Goal: Transaction & Acquisition: Purchase product/service

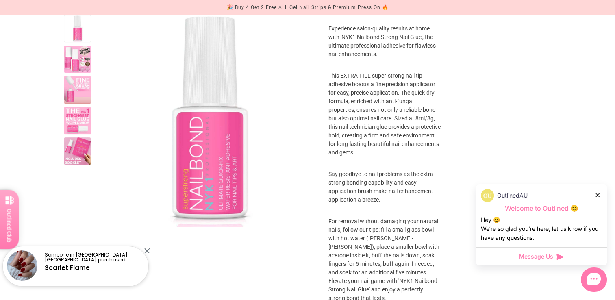
scroll to position [334, 0]
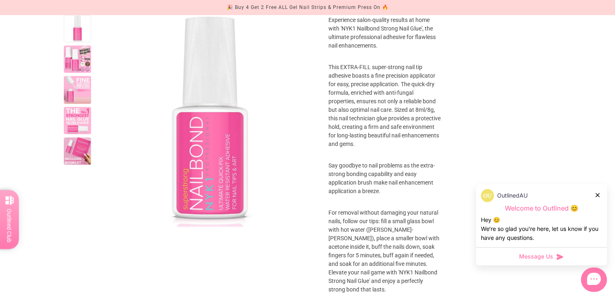
click at [46, 261] on div "Home products NYK1 Nailbond Strong Nail Glue NYK1 Nailbond Strong Nail Glue 3 r…" at bounding box center [307, 120] width 615 height 738
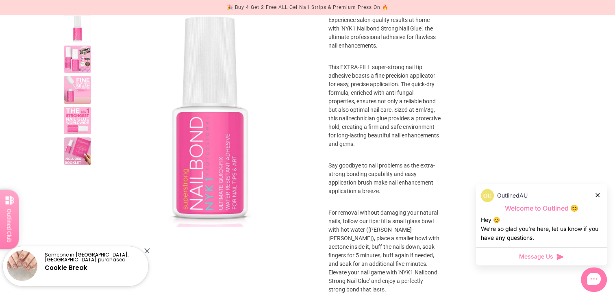
click at [85, 269] on link "Cookie Break" at bounding box center [66, 267] width 43 height 9
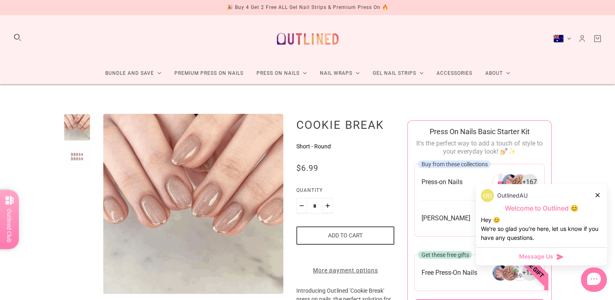
click at [597, 196] on icon at bounding box center [597, 195] width 4 height 4
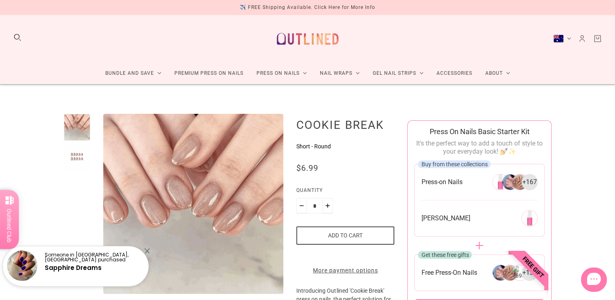
click at [86, 263] on div "Someone in Woonona, Australia purchased Sapphire Dreams" at bounding box center [95, 267] width 100 height 30
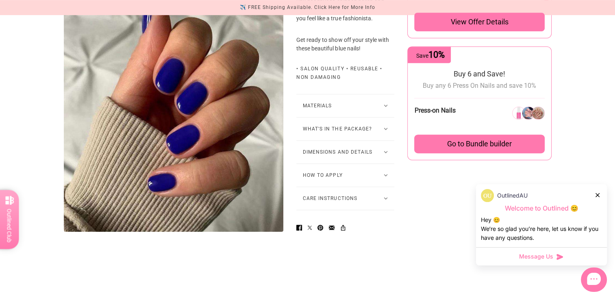
scroll to position [489, 0]
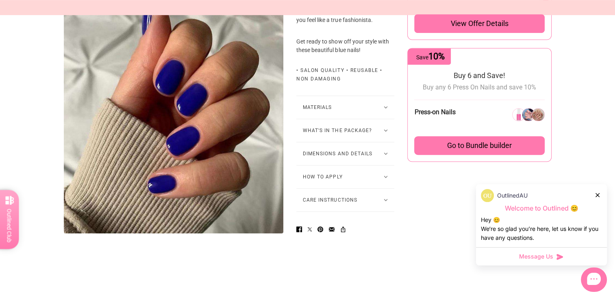
click at [336, 142] on button "What's in the package?" at bounding box center [345, 130] width 98 height 23
